Goal: Browse casually: Explore the website without a specific task or goal

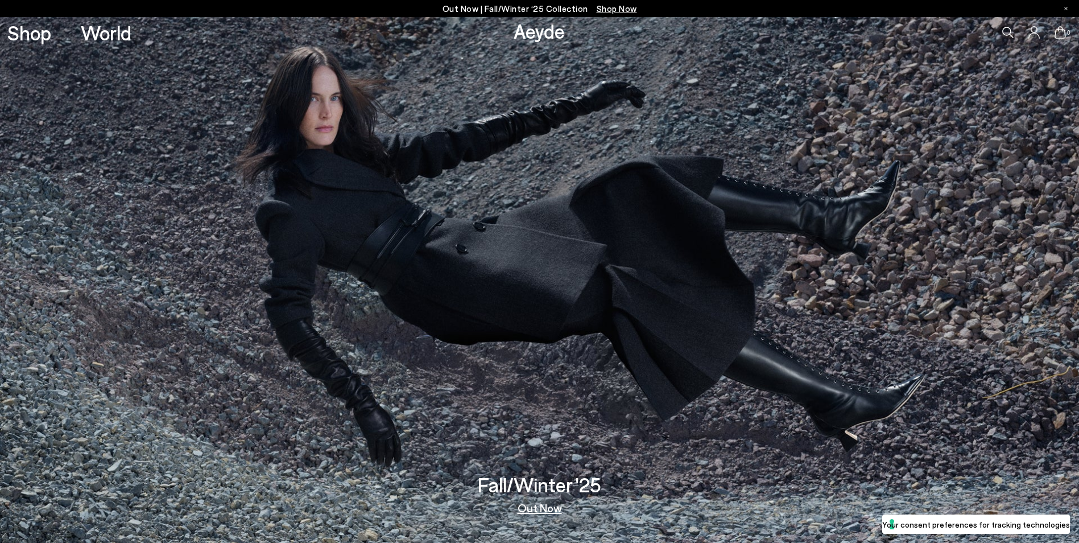
click at [438, 224] on img at bounding box center [539, 279] width 1079 height 525
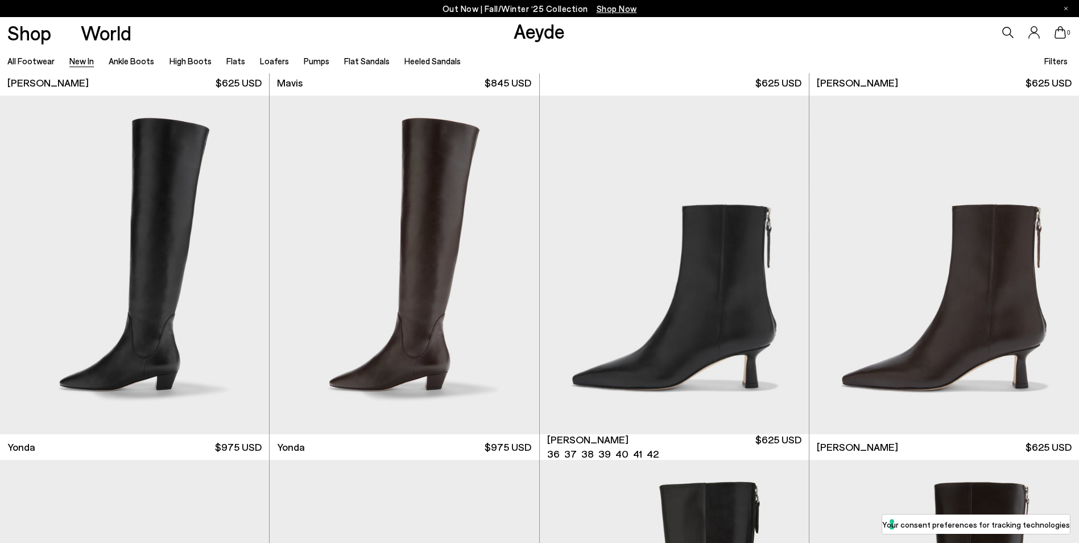
scroll to position [2161, 0]
click at [789, 271] on div "Next slide" at bounding box center [786, 269] width 34 height 34
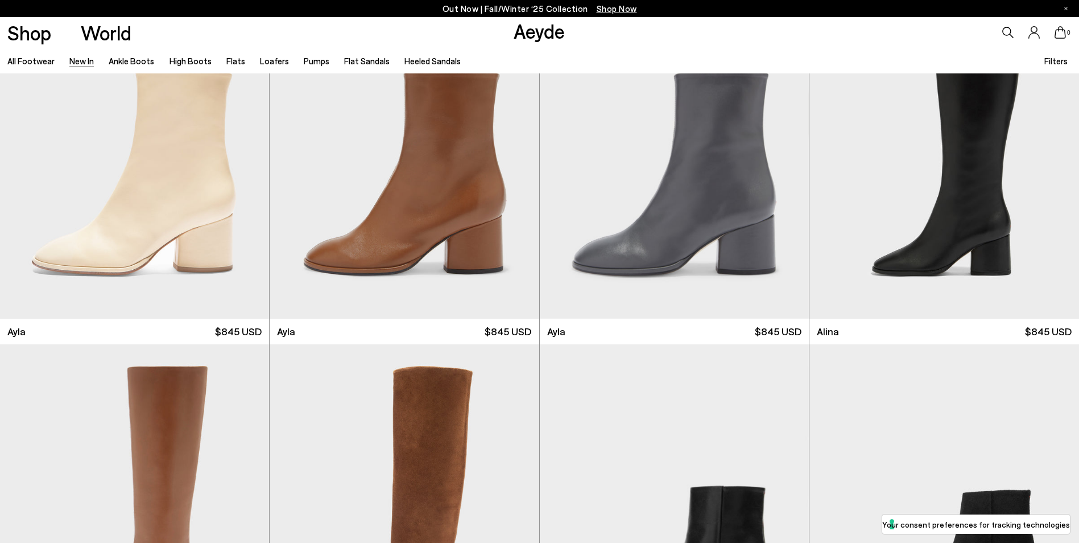
scroll to position [4436, 0]
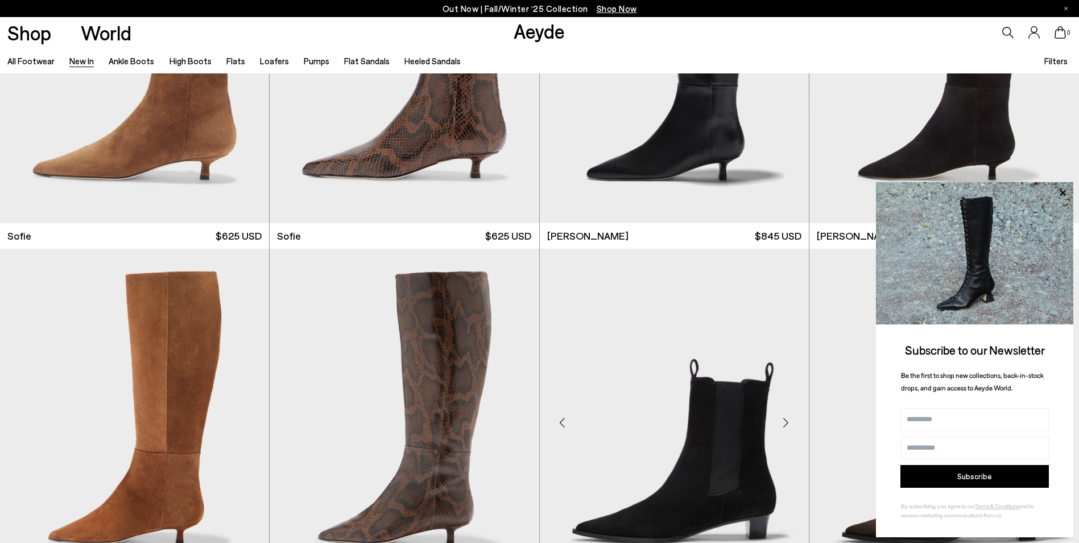
scroll to position [5175, 0]
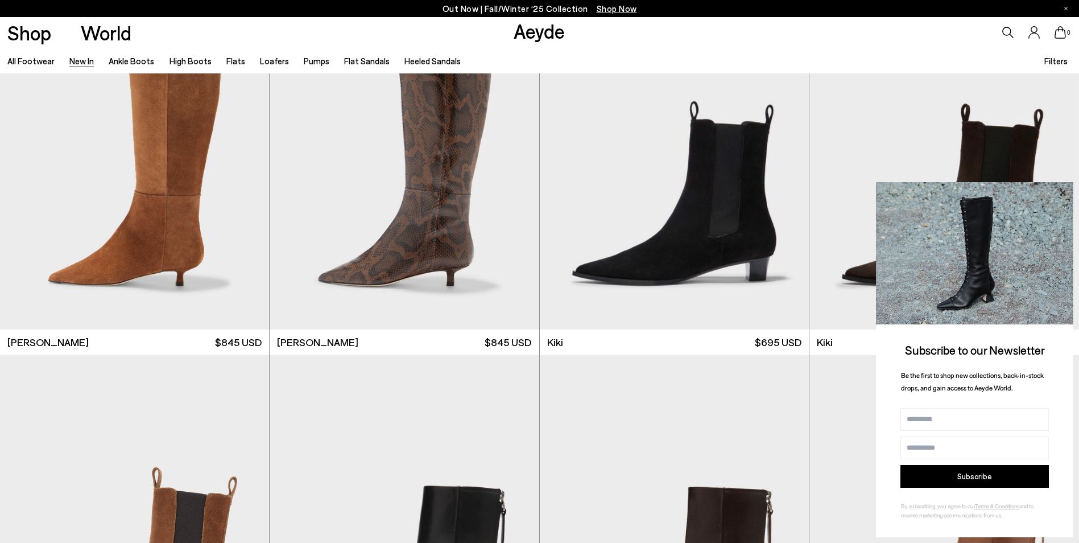
click at [1066, 191] on icon at bounding box center [1062, 192] width 15 height 15
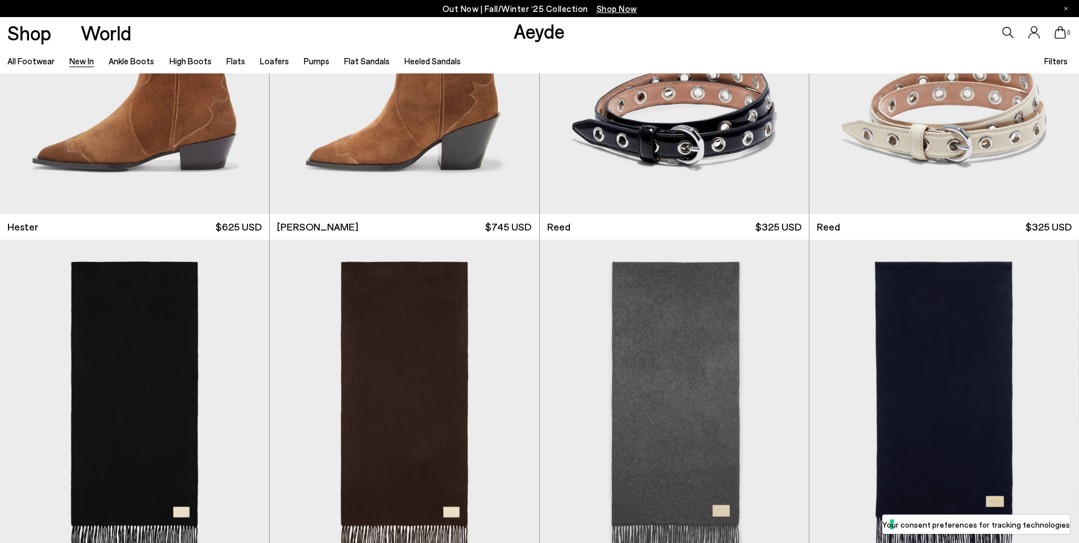
scroll to position [9611, 0]
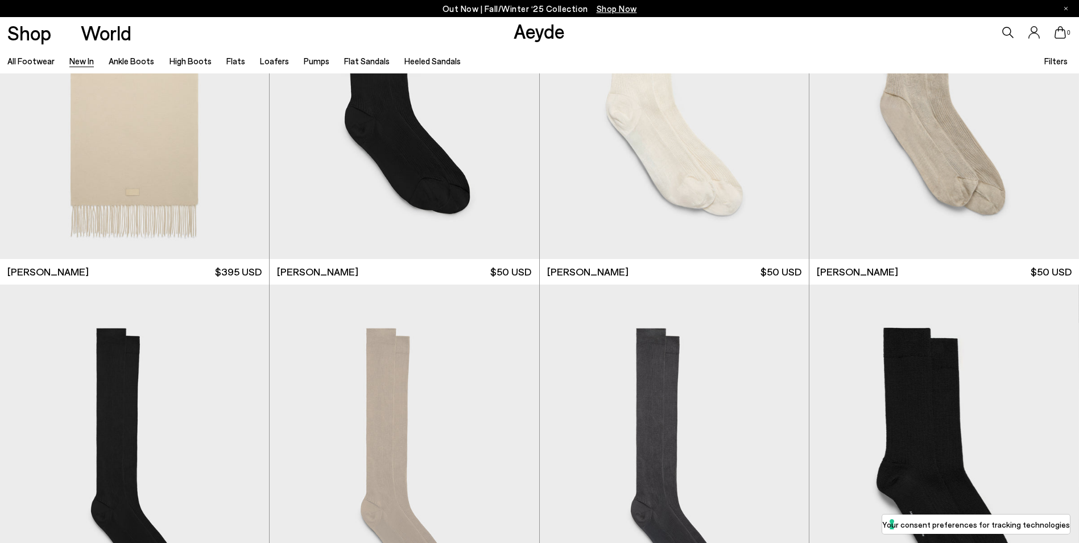
scroll to position [10578, 0]
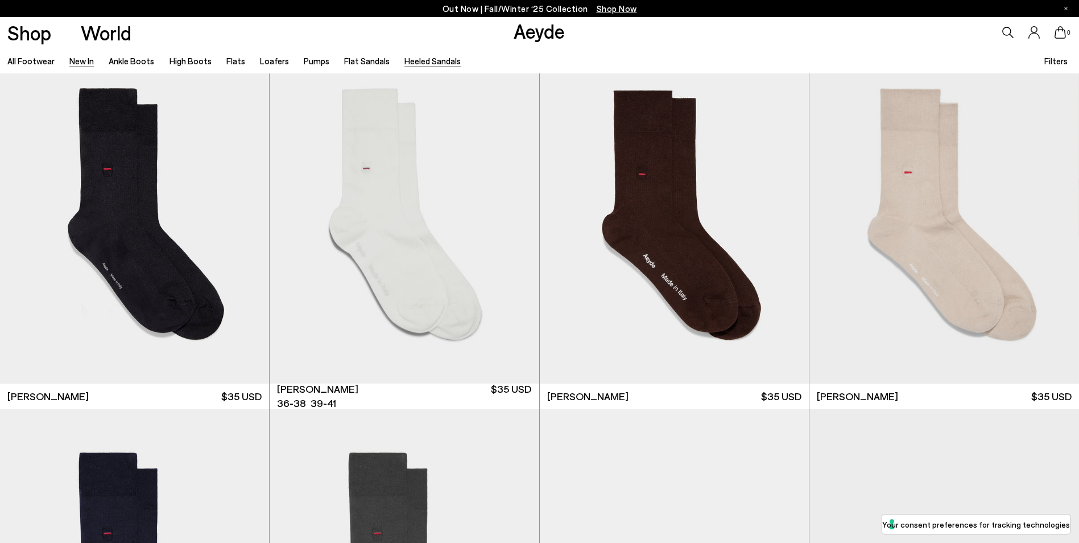
click at [410, 63] on link "Heeled Sandals" at bounding box center [432, 61] width 56 height 10
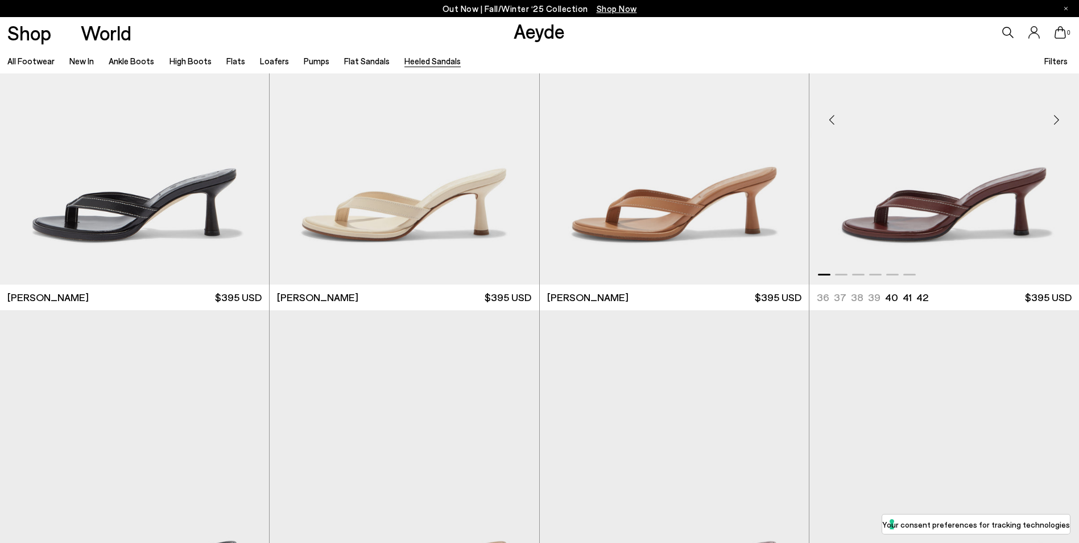
scroll to position [57, 0]
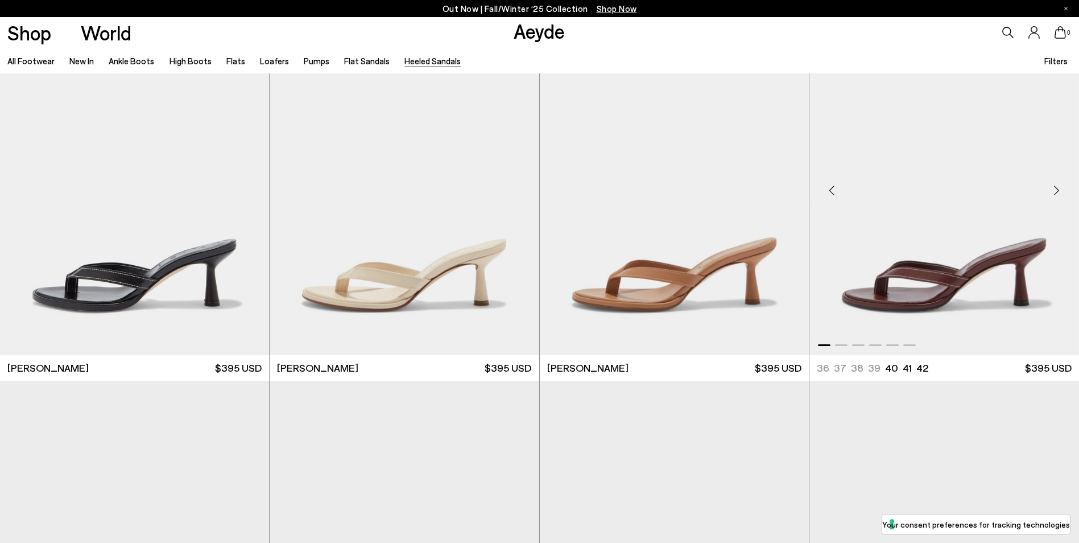
click at [1056, 191] on div "Next slide" at bounding box center [1056, 190] width 34 height 34
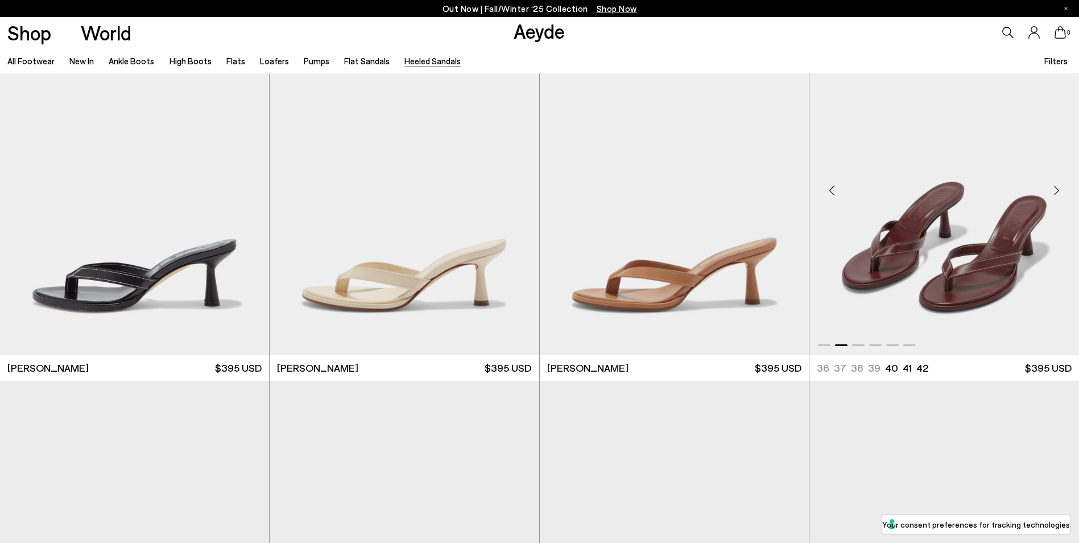
click at [1056, 191] on div "Next slide" at bounding box center [1056, 190] width 34 height 34
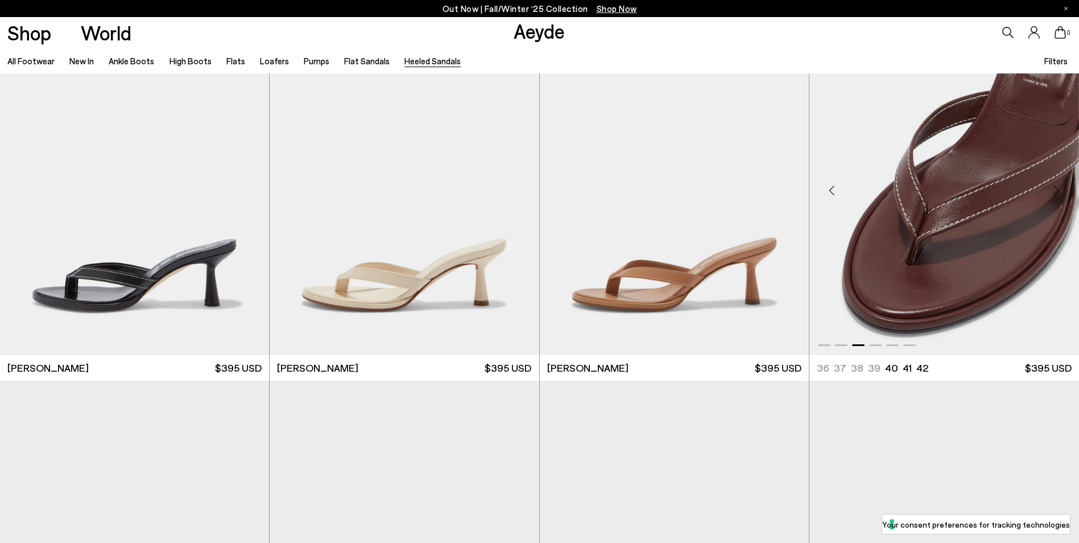
click at [1056, 191] on div "Next slide" at bounding box center [1056, 190] width 34 height 34
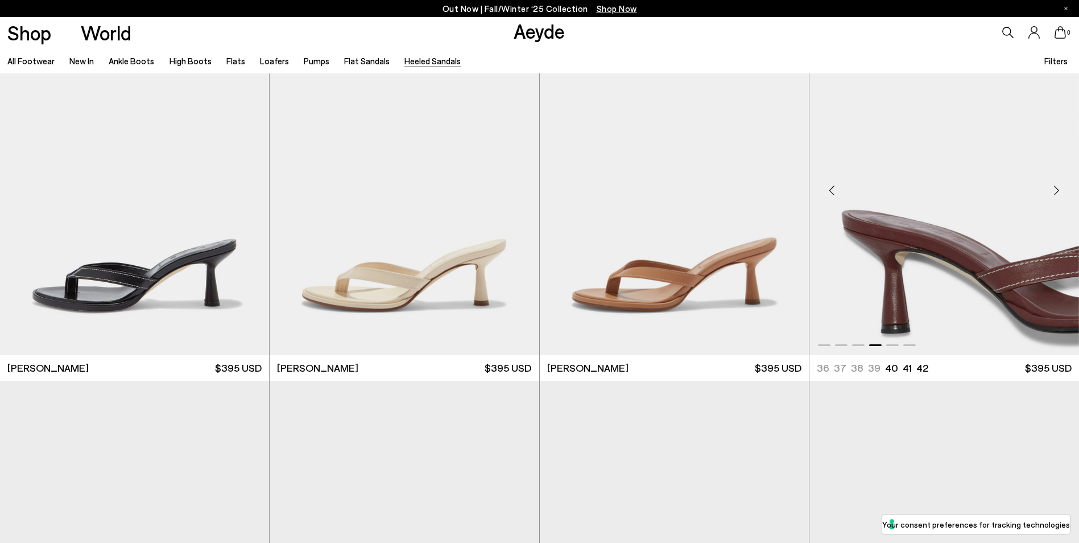
click at [1056, 191] on div "Next slide" at bounding box center [1056, 190] width 34 height 34
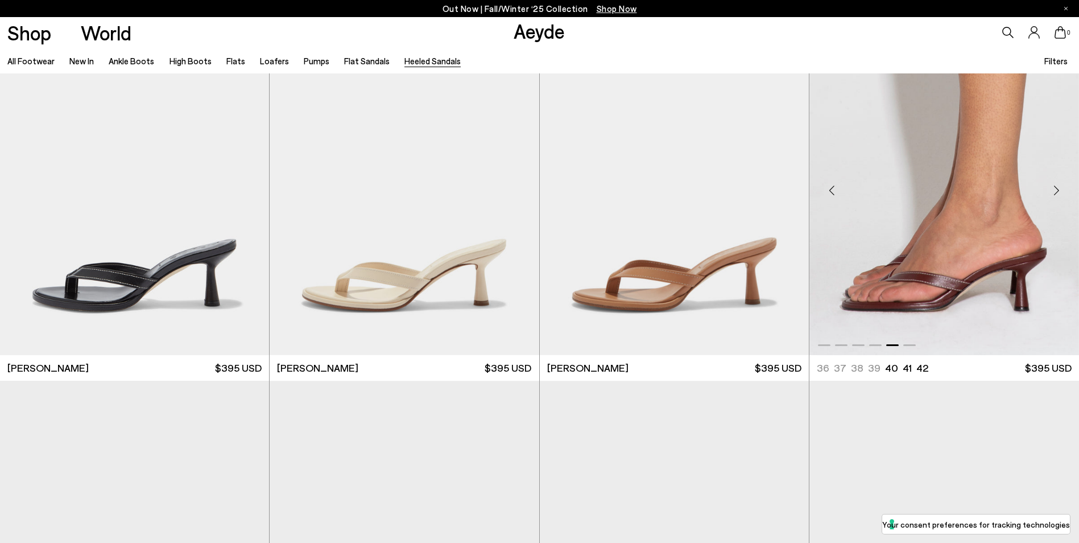
click at [1056, 191] on div "Next slide" at bounding box center [1056, 190] width 34 height 34
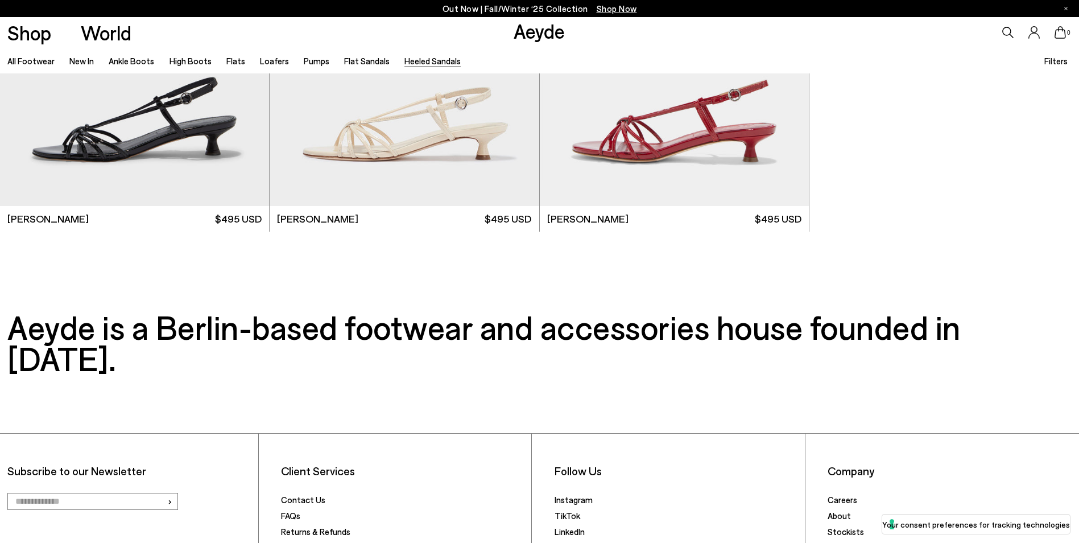
scroll to position [3583, 0]
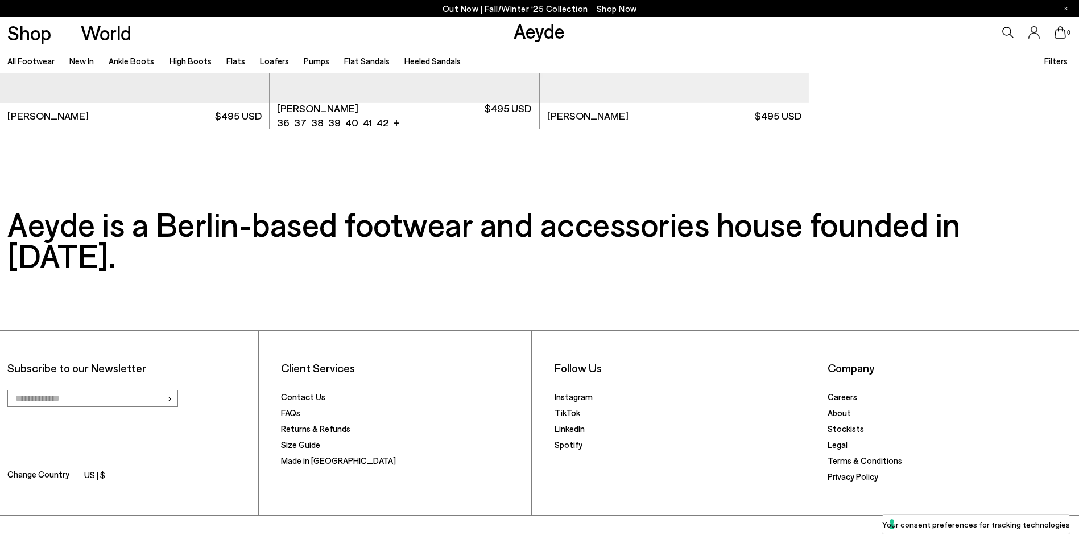
click at [305, 61] on link "Pumps" at bounding box center [317, 61] width 26 height 10
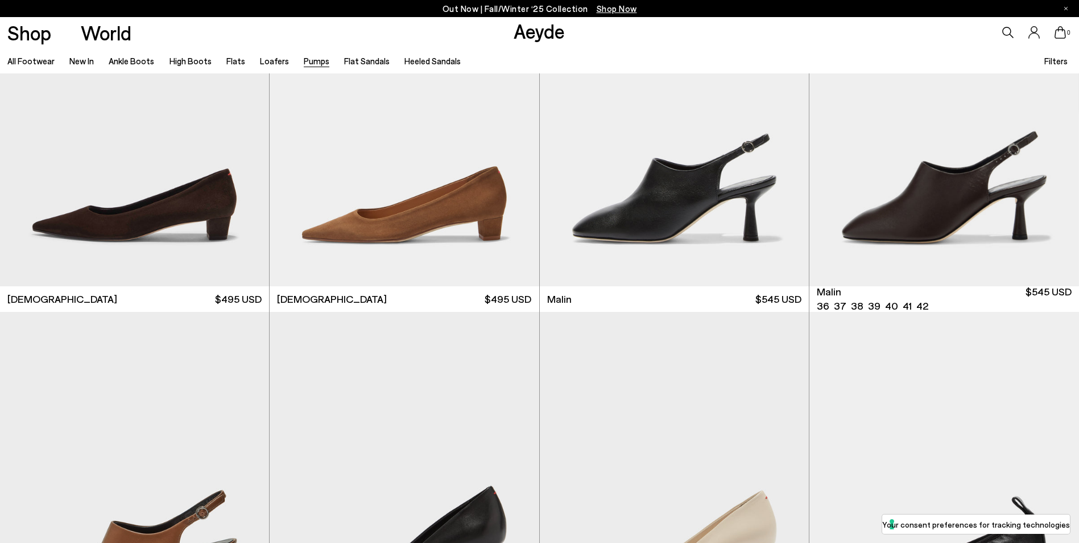
scroll to position [2332, 0]
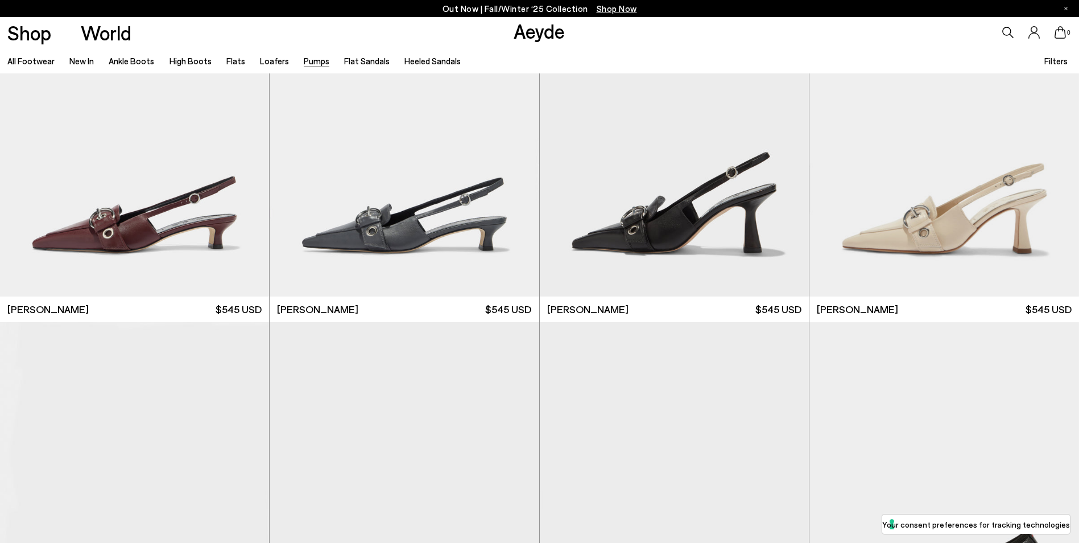
scroll to position [3298, 0]
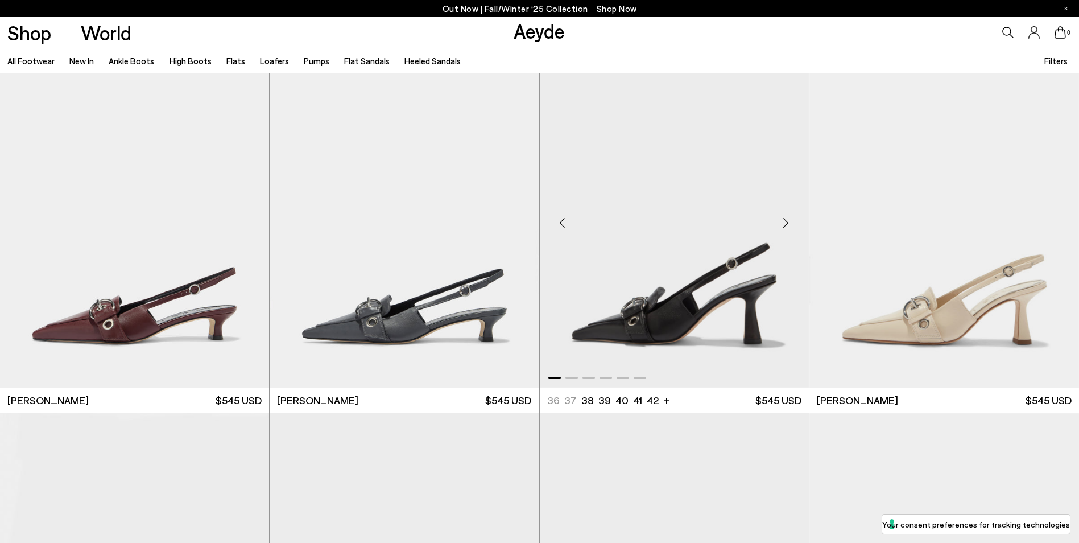
click at [784, 218] on div "Next slide" at bounding box center [786, 223] width 34 height 34
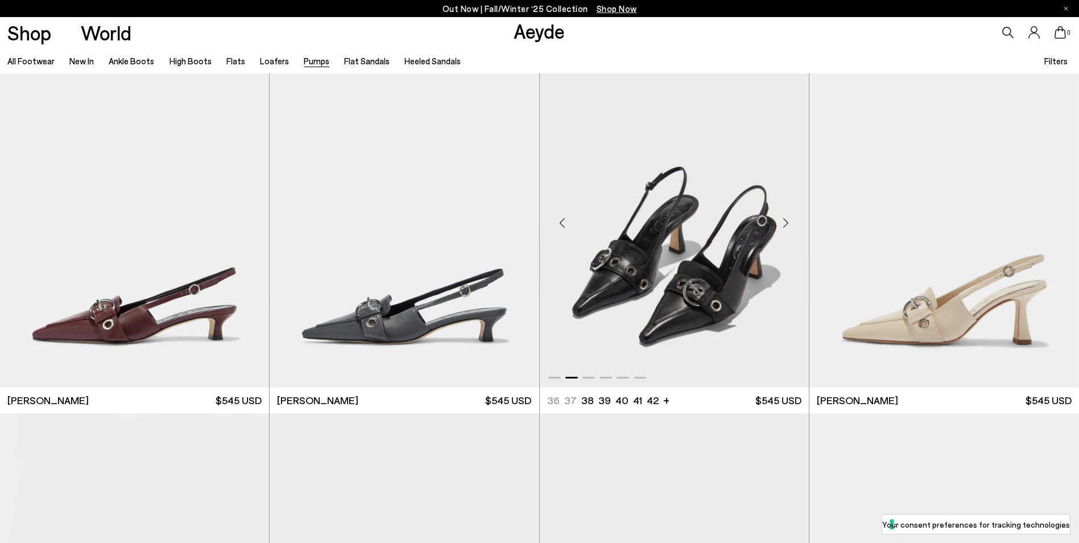
click at [784, 218] on div "Next slide" at bounding box center [786, 223] width 34 height 34
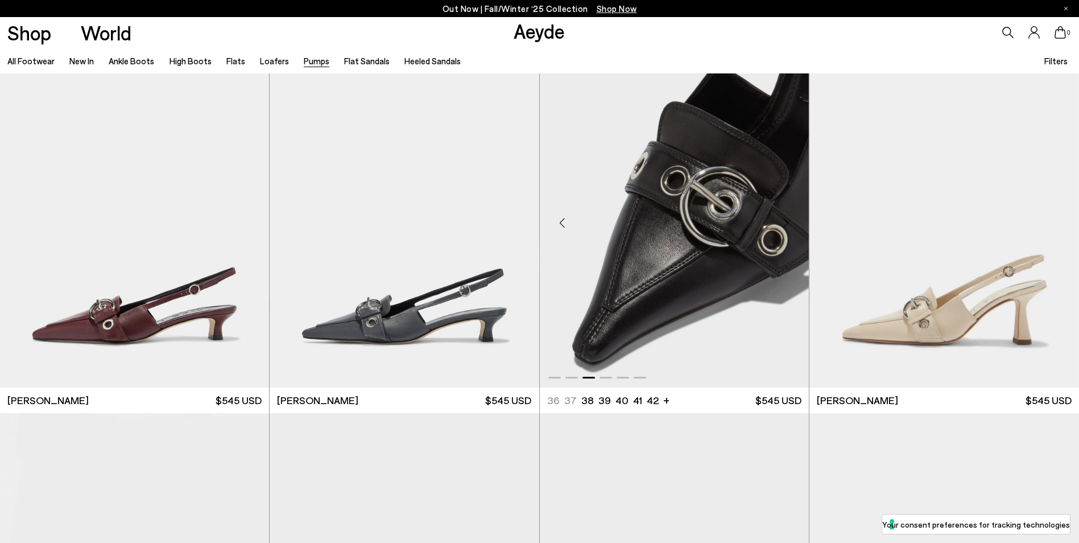
click at [784, 218] on div "Next slide" at bounding box center [786, 223] width 34 height 34
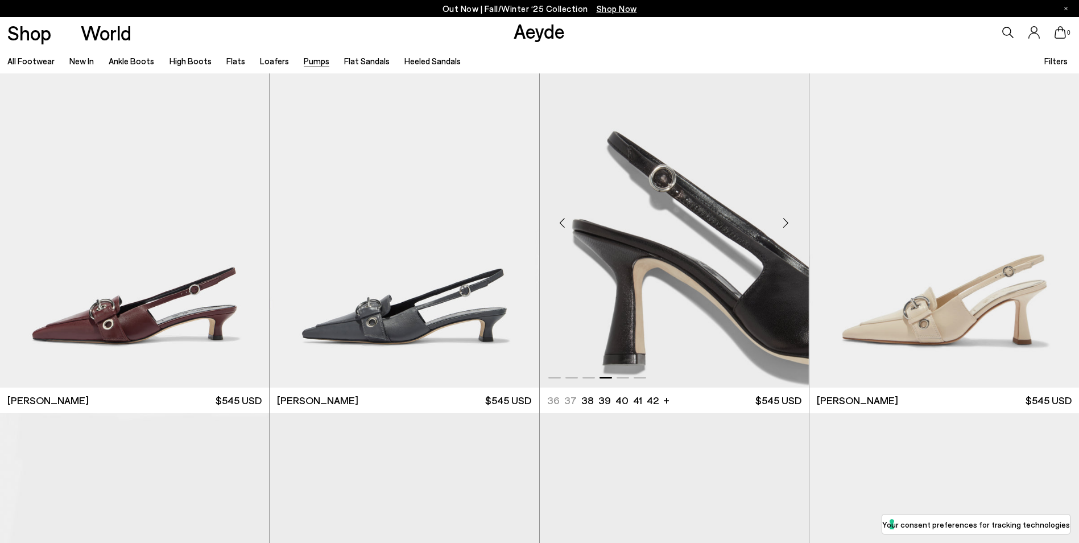
click at [784, 218] on div "Next slide" at bounding box center [786, 223] width 34 height 34
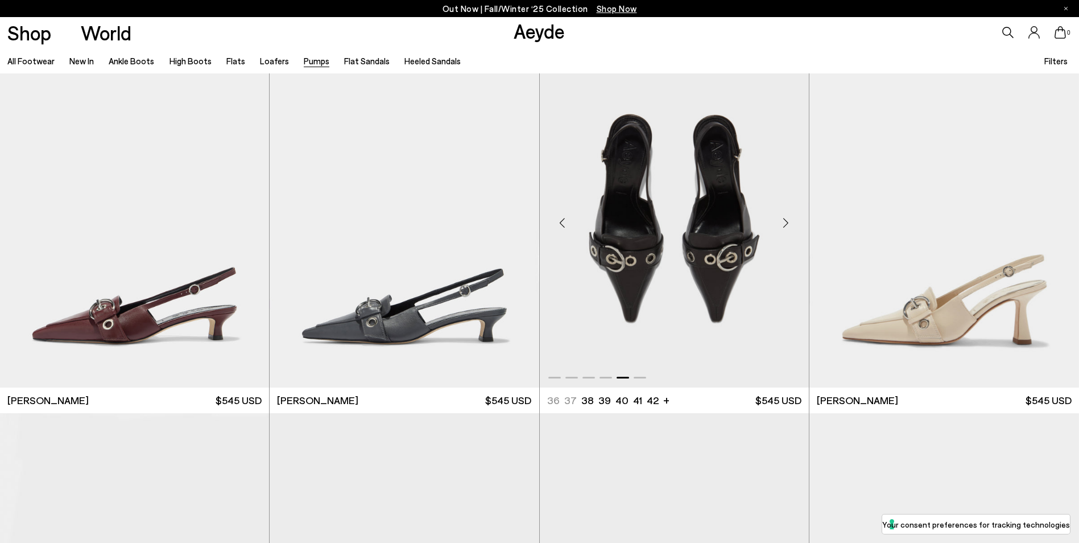
click at [784, 218] on div "Next slide" at bounding box center [786, 223] width 34 height 34
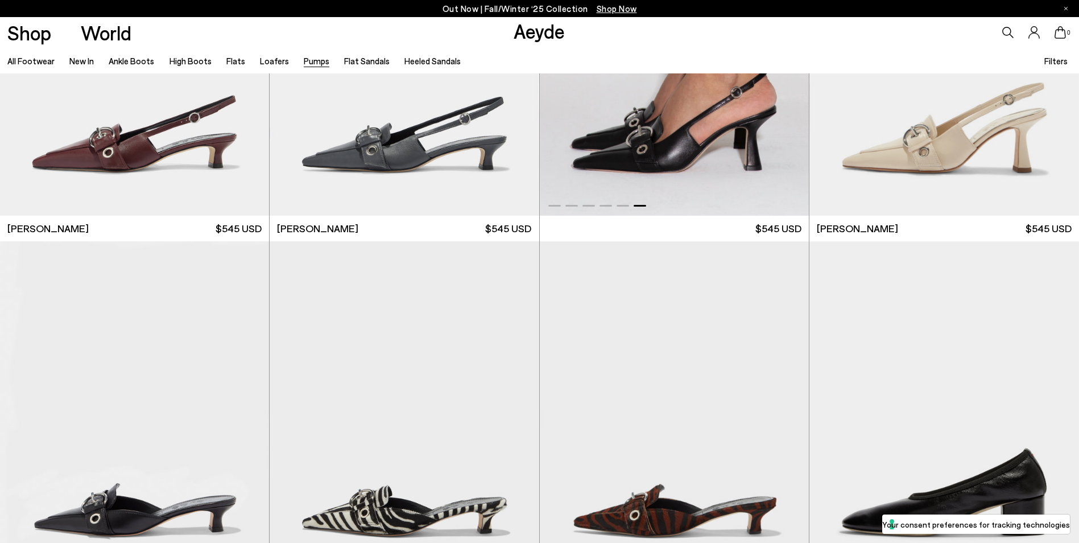
scroll to position [3583, 0]
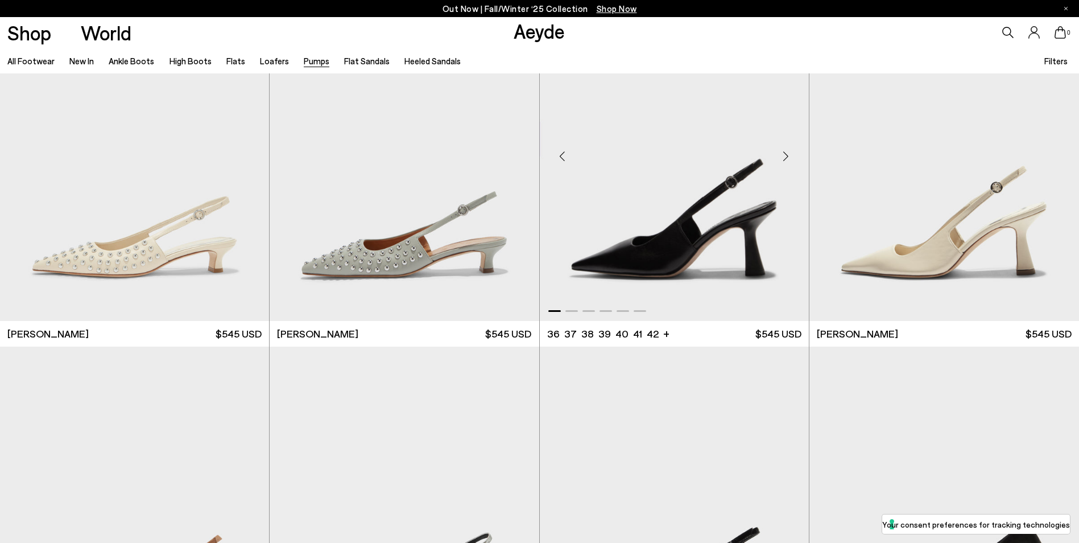
scroll to position [5175, 0]
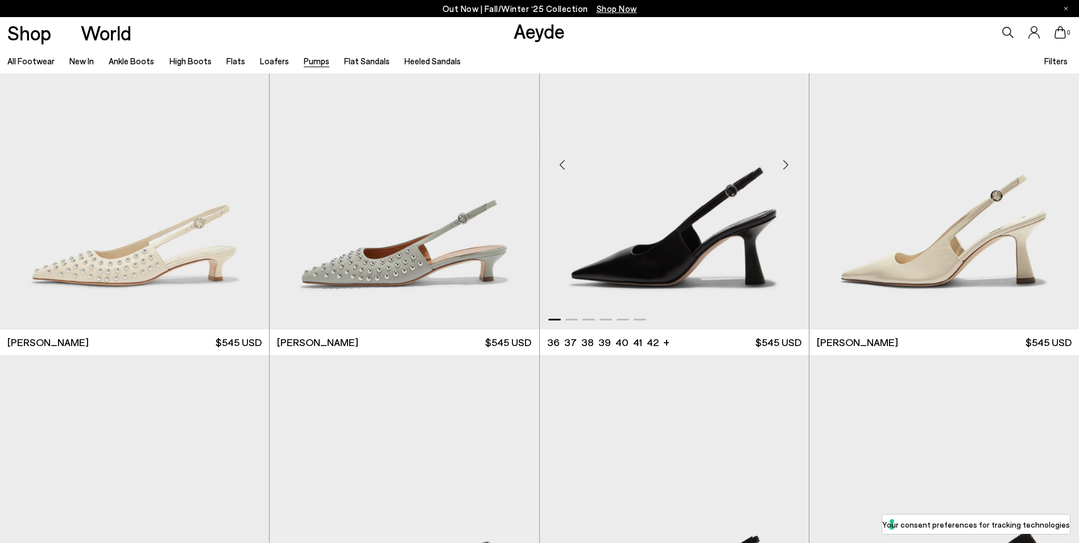
click at [788, 173] on div "Next slide" at bounding box center [786, 165] width 34 height 34
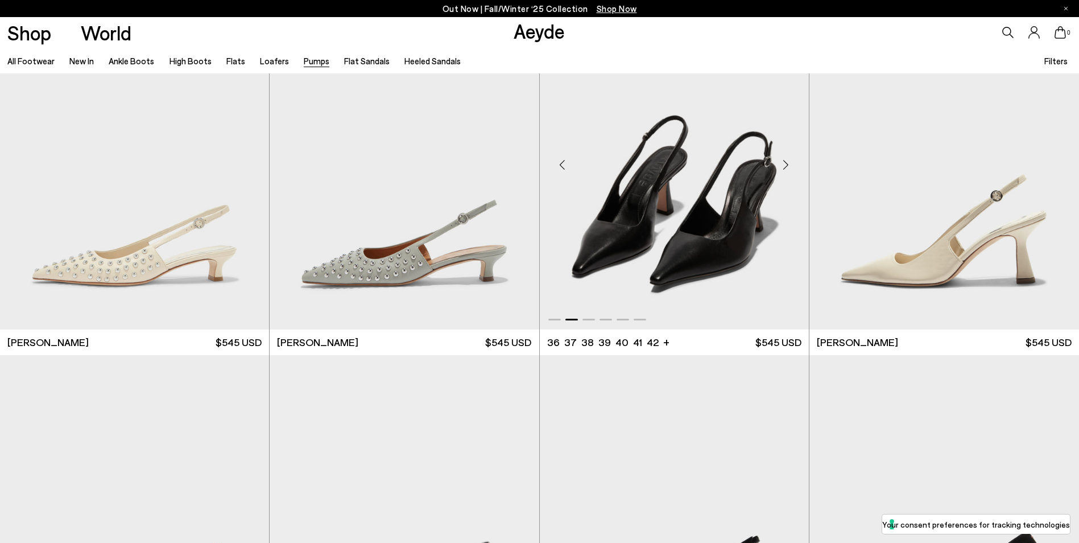
click at [788, 173] on div "Next slide" at bounding box center [786, 165] width 34 height 34
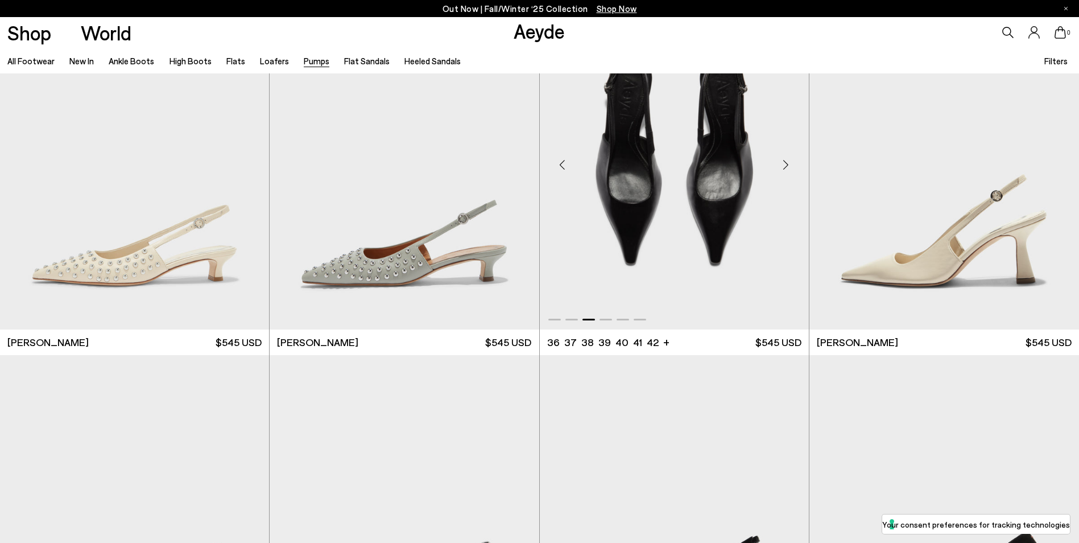
click at [788, 173] on div "Next slide" at bounding box center [786, 165] width 34 height 34
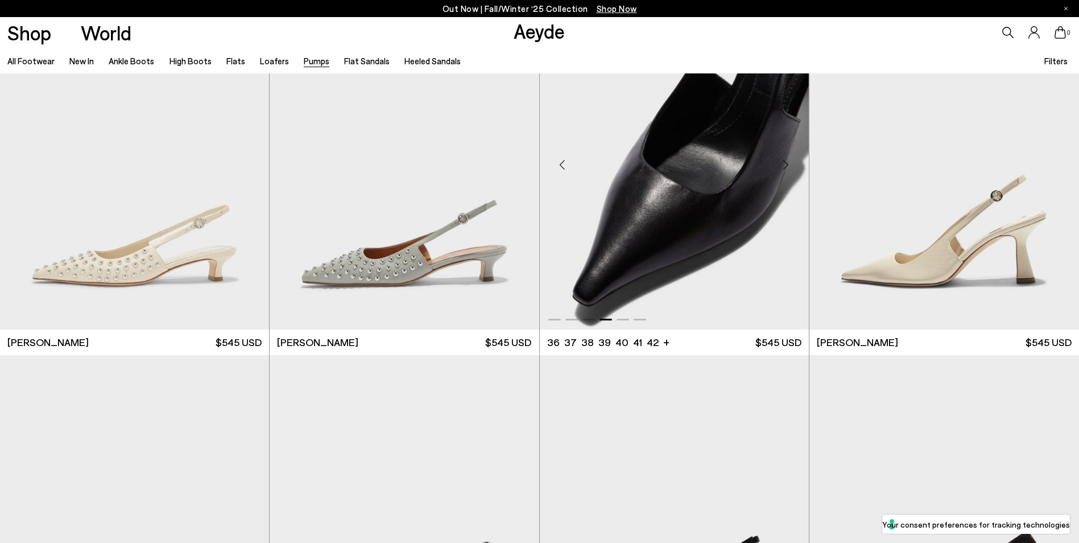
click at [788, 175] on div "Next slide" at bounding box center [786, 165] width 34 height 34
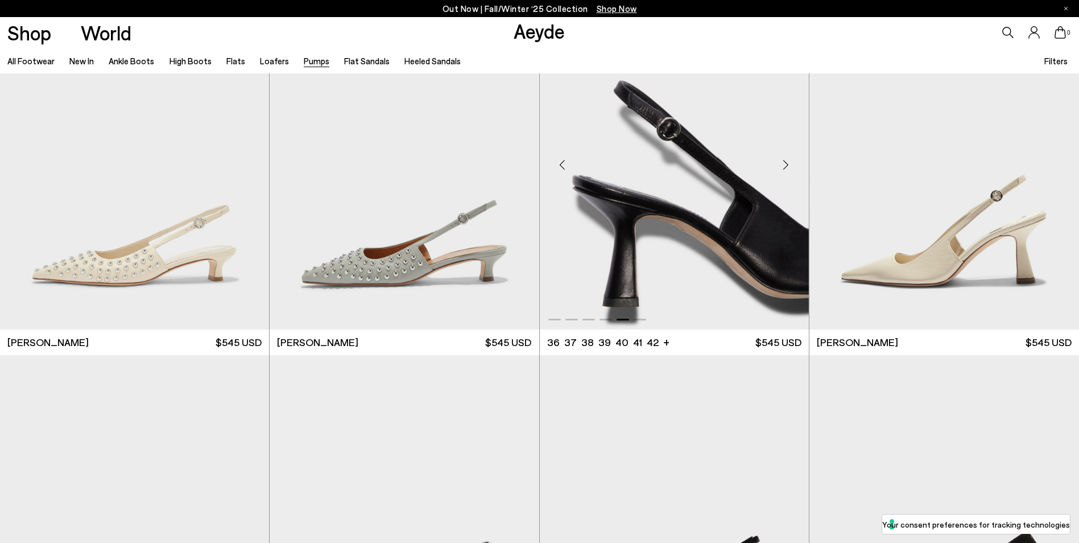
click at [787, 176] on div "Next slide" at bounding box center [786, 165] width 34 height 34
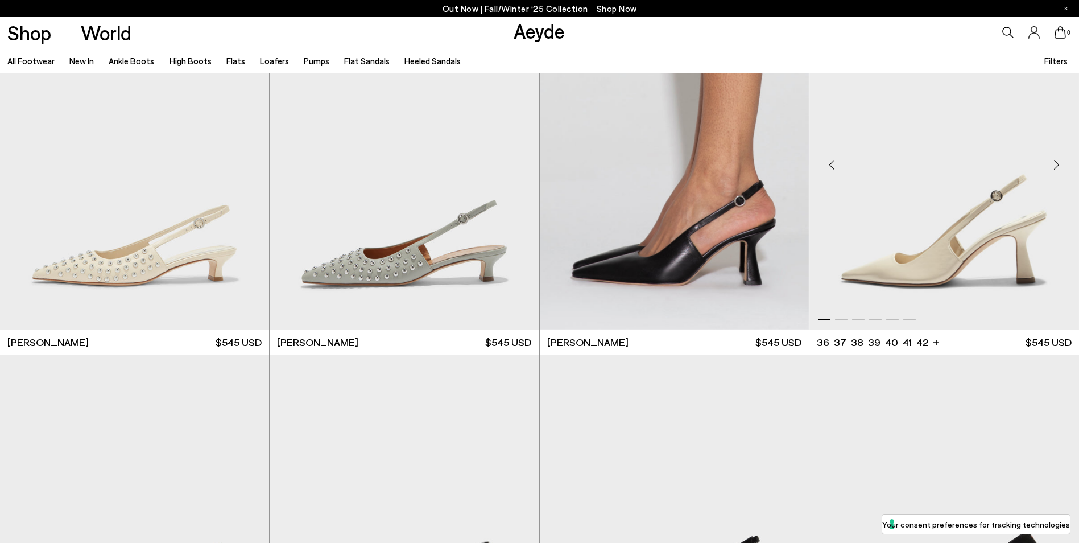
click at [1065, 163] on div "Next slide" at bounding box center [1056, 165] width 34 height 34
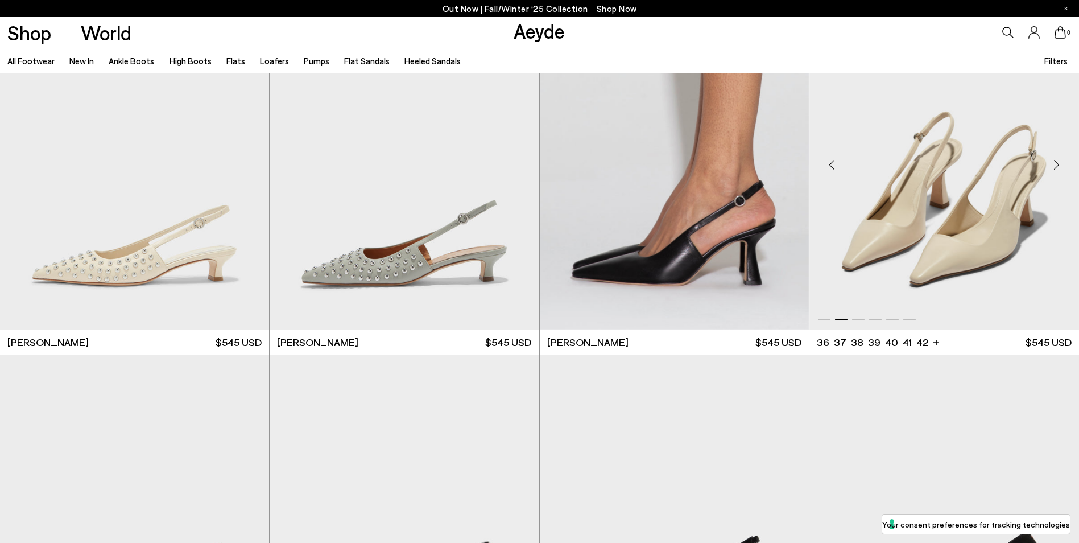
click at [1065, 163] on div "Next slide" at bounding box center [1056, 165] width 34 height 34
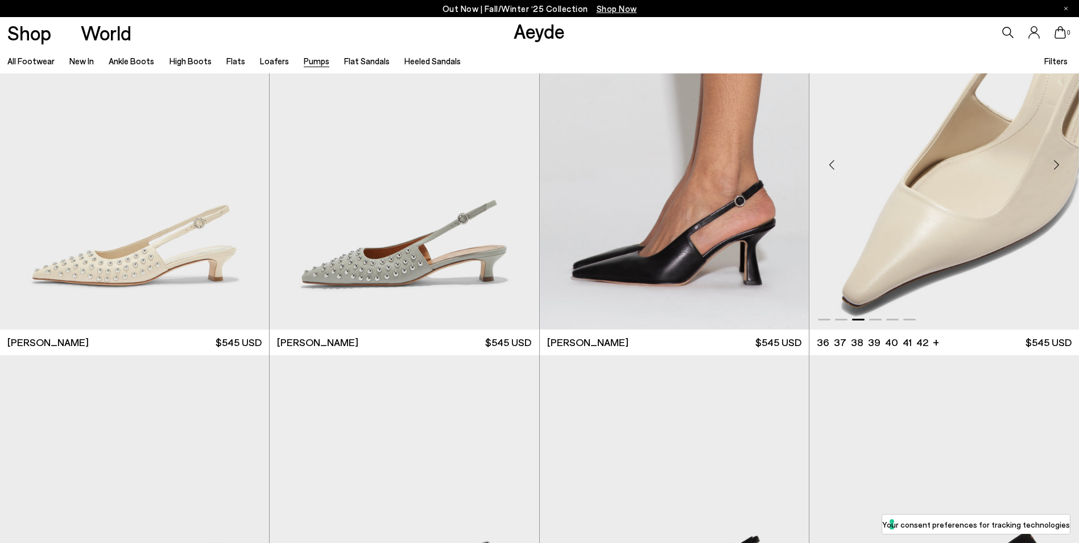
click at [1065, 163] on div "Next slide" at bounding box center [1056, 165] width 34 height 34
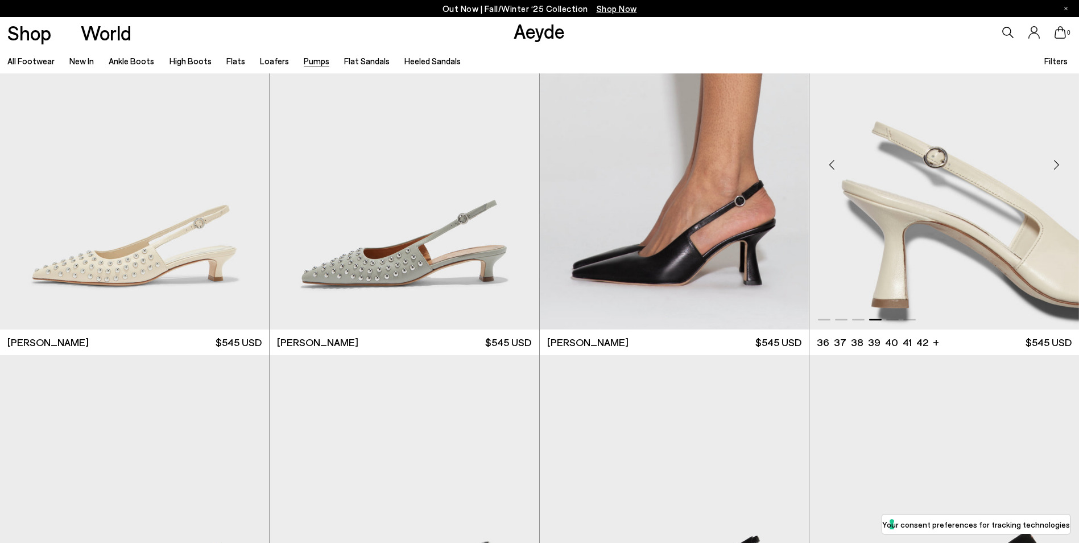
click at [1065, 163] on div "Next slide" at bounding box center [1056, 165] width 34 height 34
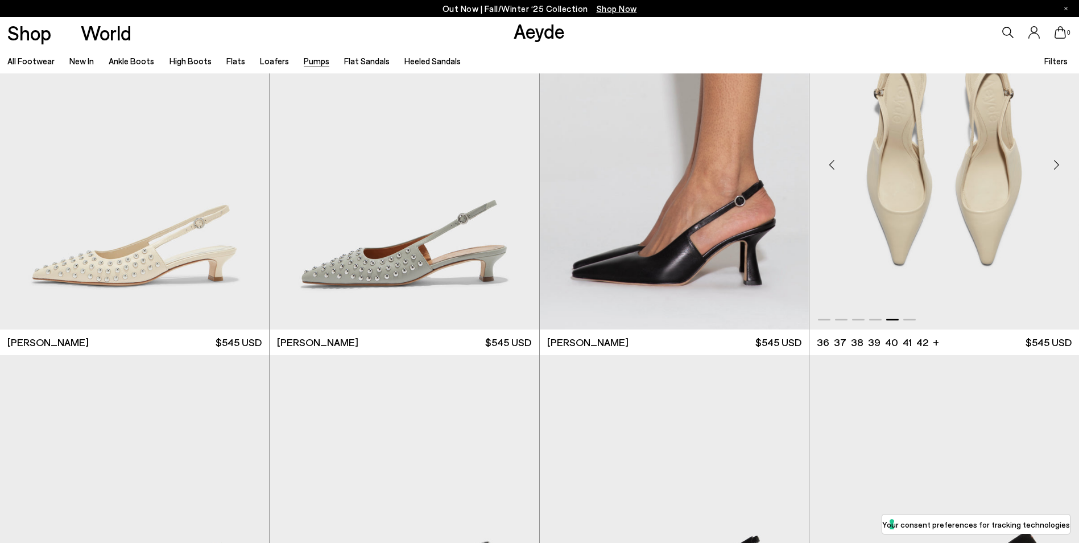
click at [1065, 163] on div "Next slide" at bounding box center [1056, 165] width 34 height 34
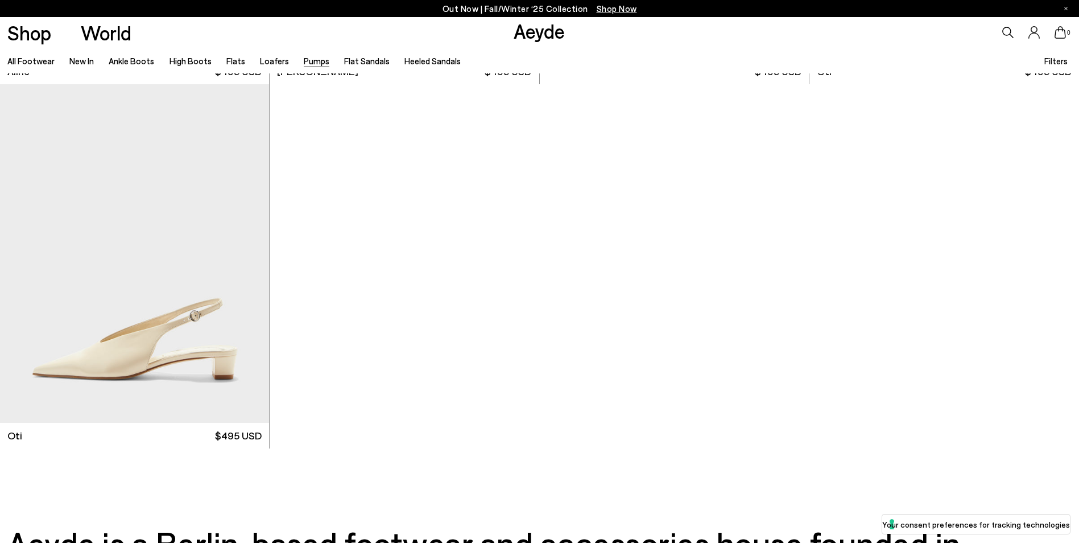
scroll to position [6540, 0]
